Goal: Task Accomplishment & Management: Use online tool/utility

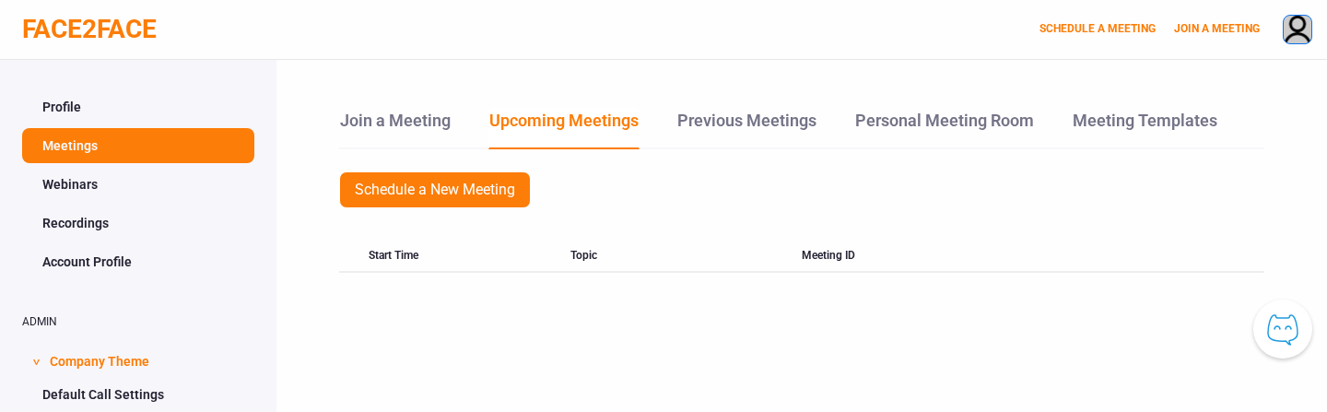
click at [1300, 40] on img at bounding box center [1298, 31] width 28 height 30
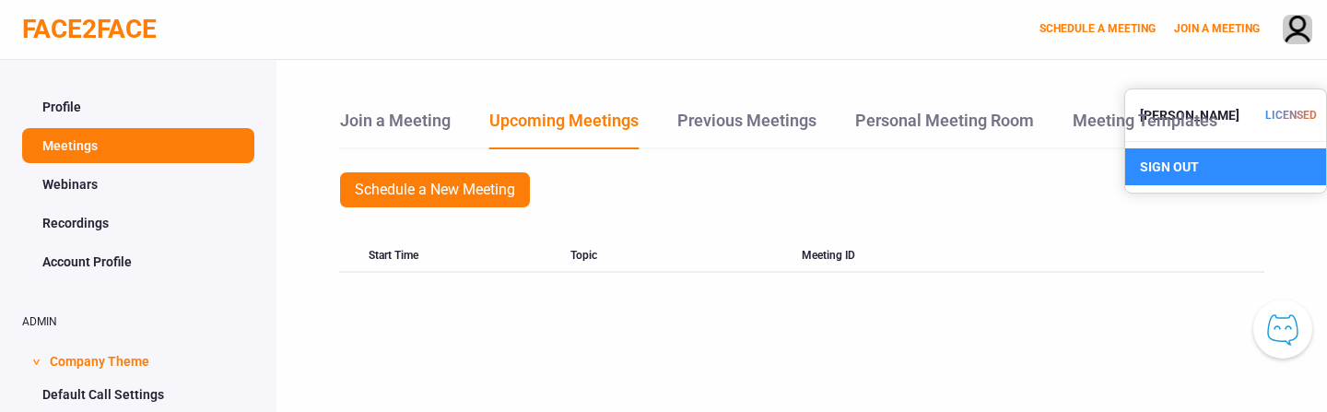
click at [1183, 152] on div "SIGN OUT" at bounding box center [1225, 166] width 201 height 37
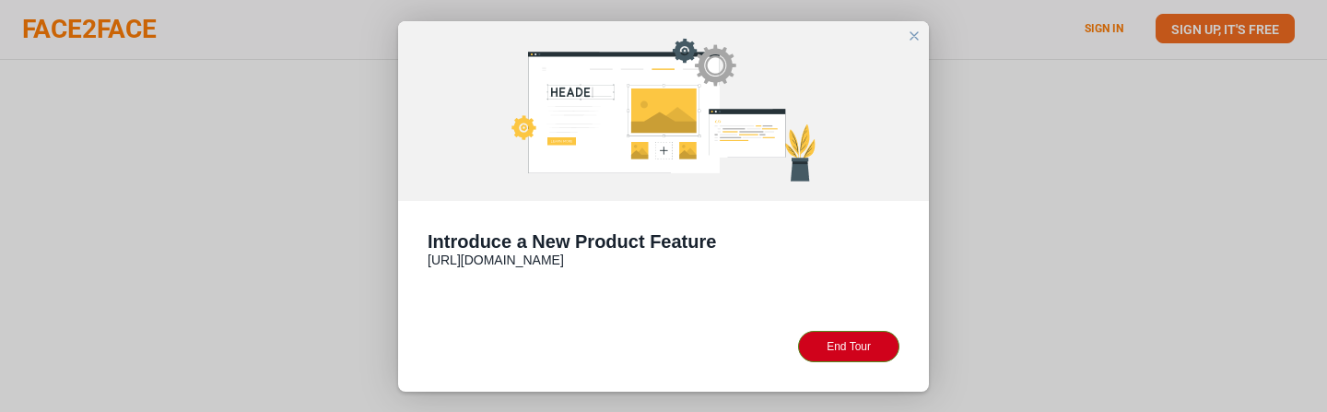
click at [914, 39] on div "close" at bounding box center [914, 36] width 15 height 15
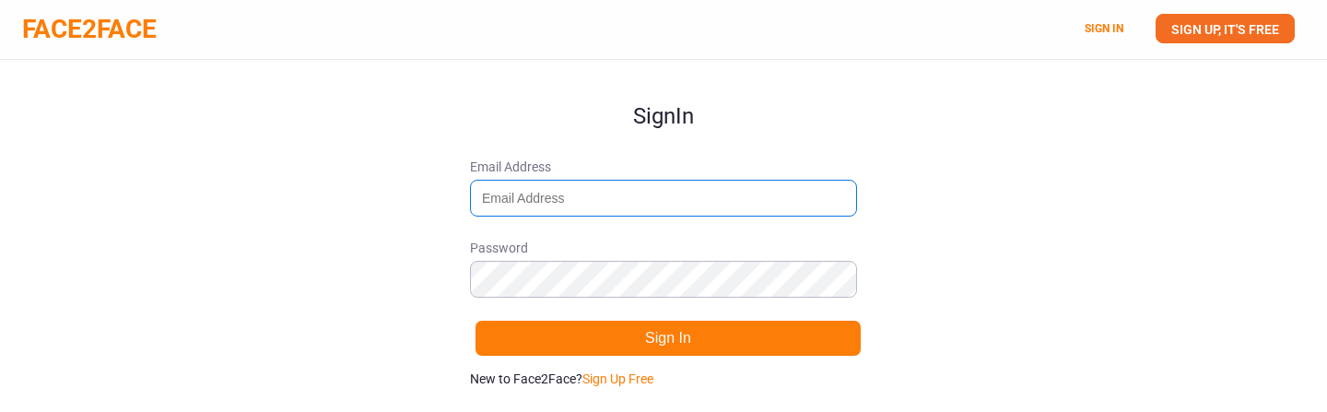
click at [553, 205] on input "Email Address" at bounding box center [663, 198] width 387 height 37
type input "vineetkakani@gmail.com"
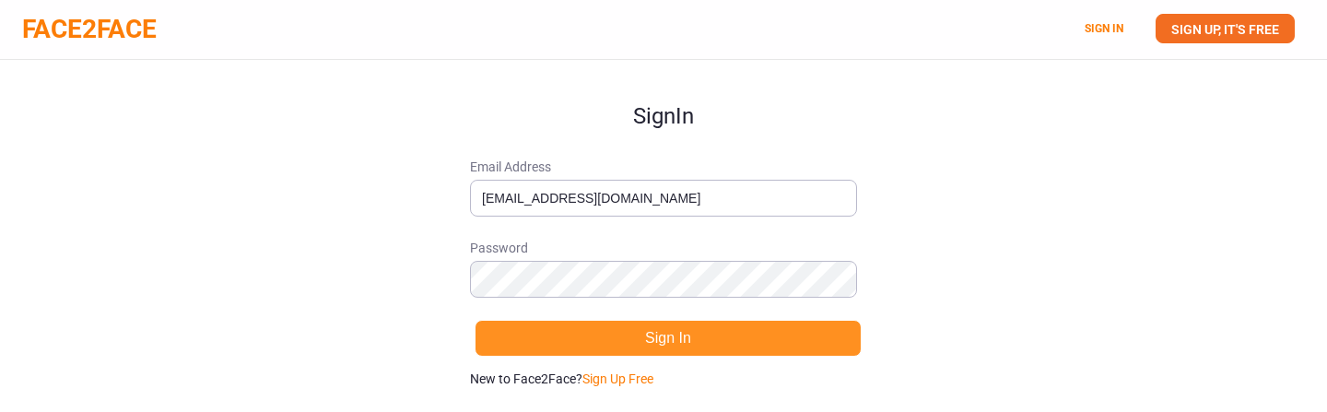
click at [646, 333] on button "Sign In" at bounding box center [668, 338] width 387 height 37
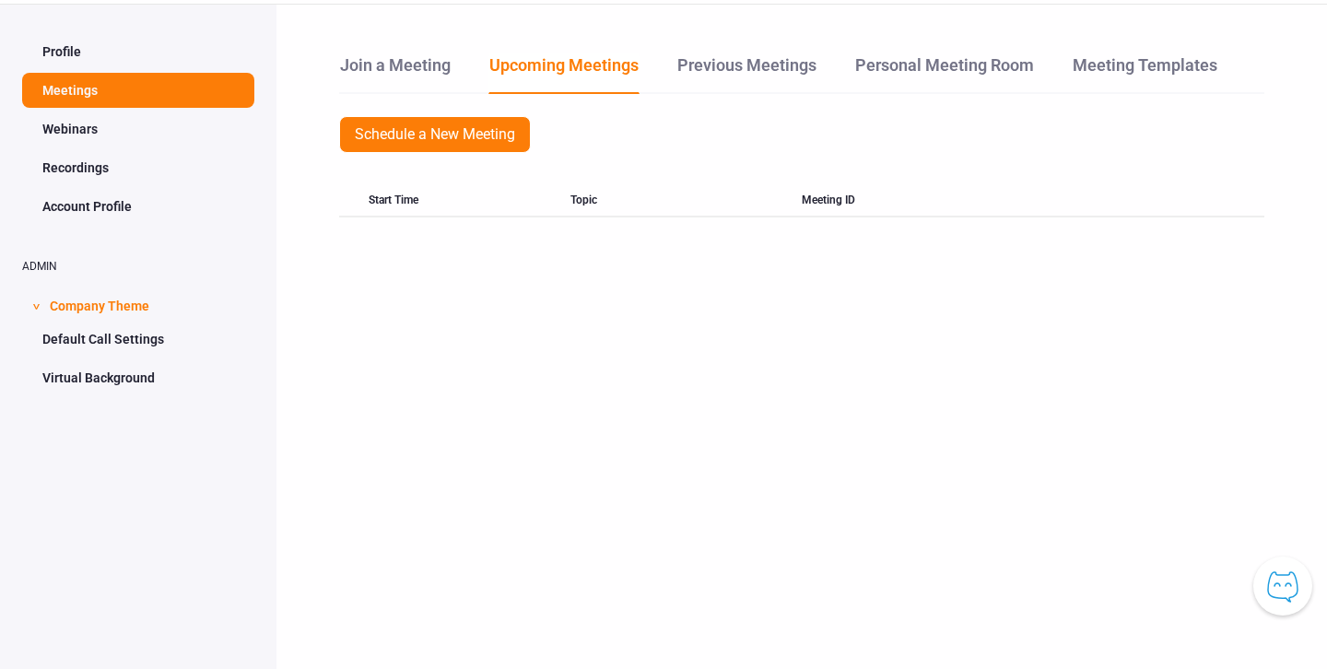
scroll to position [60, 0]
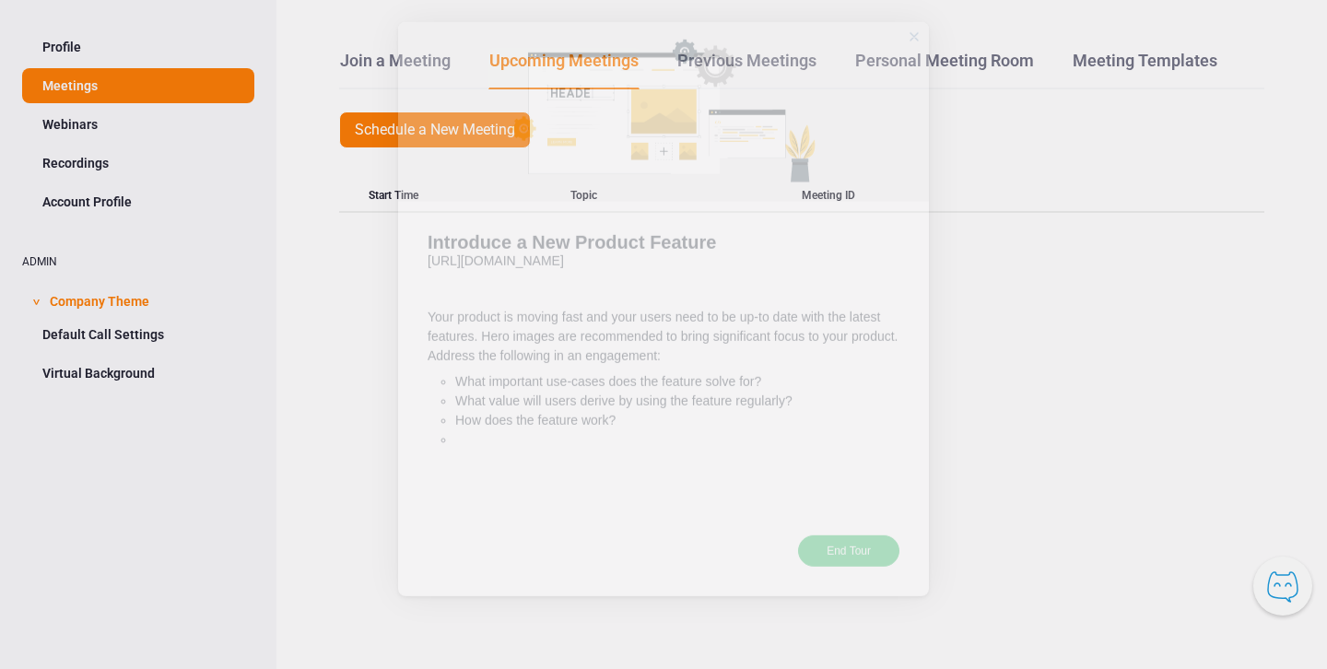
click at [859, 411] on div "End Tour" at bounding box center [848, 576] width 101 height 31
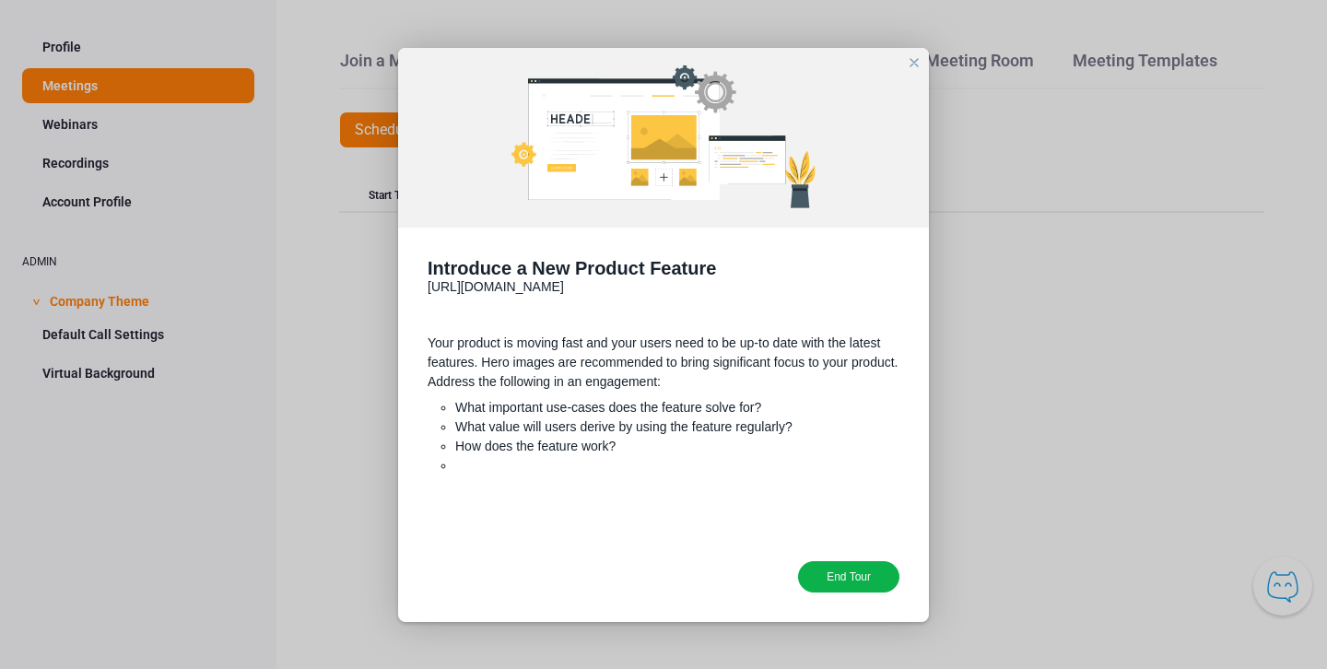
click at [878, 574] on div "End Tour" at bounding box center [848, 576] width 101 height 31
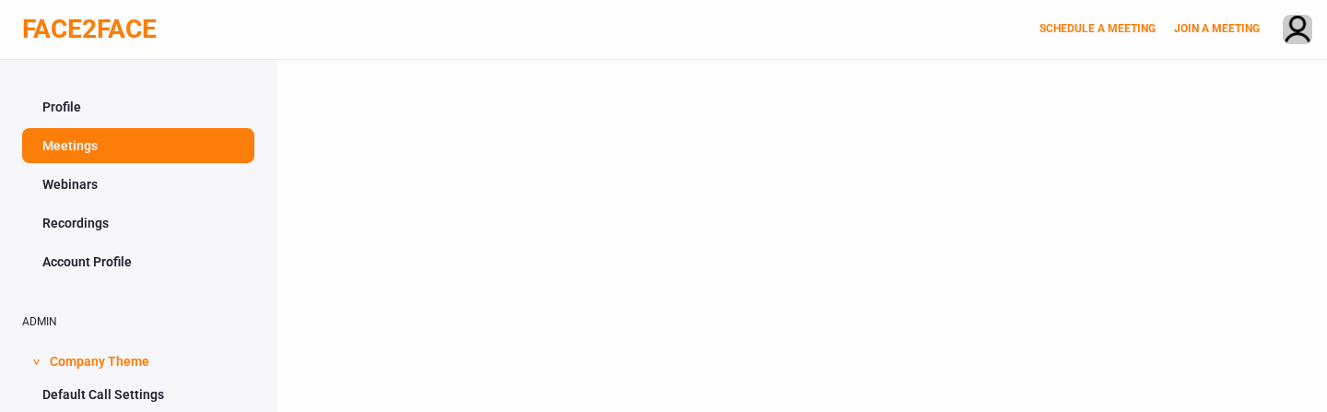
scroll to position [60, 0]
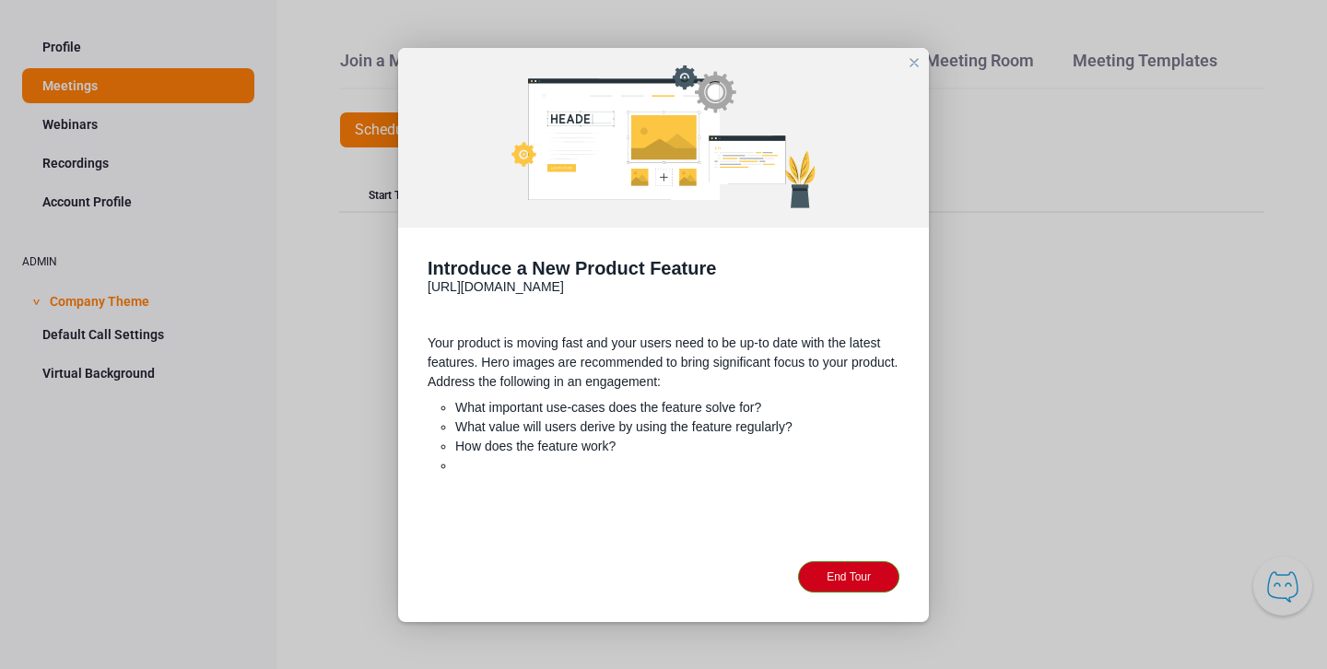
click at [851, 411] on div "End Tour" at bounding box center [663, 577] width 531 height 90
click at [839, 411] on div "End Tour" at bounding box center [848, 576] width 101 height 31
